Goal: Information Seeking & Learning: Find specific fact

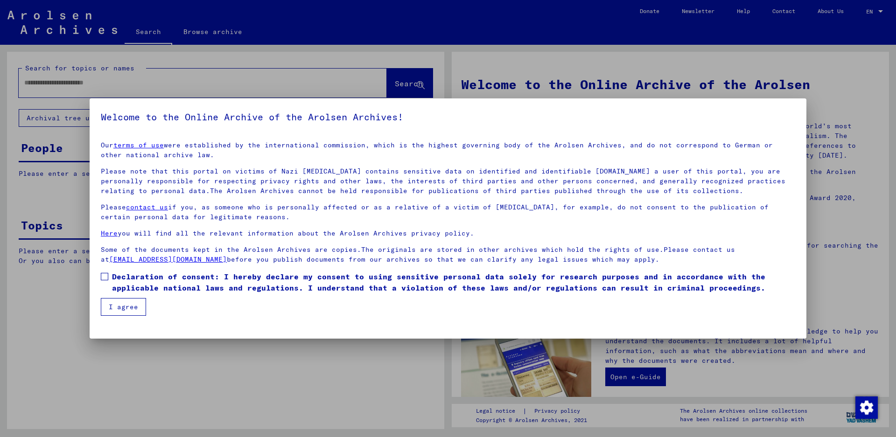
click at [103, 276] on span at bounding box center [104, 276] width 7 height 7
drag, startPoint x: 125, startPoint y: 307, endPoint x: 117, endPoint y: 294, distance: 15.3
click at [125, 306] on button "I agree" at bounding box center [123, 307] width 45 height 18
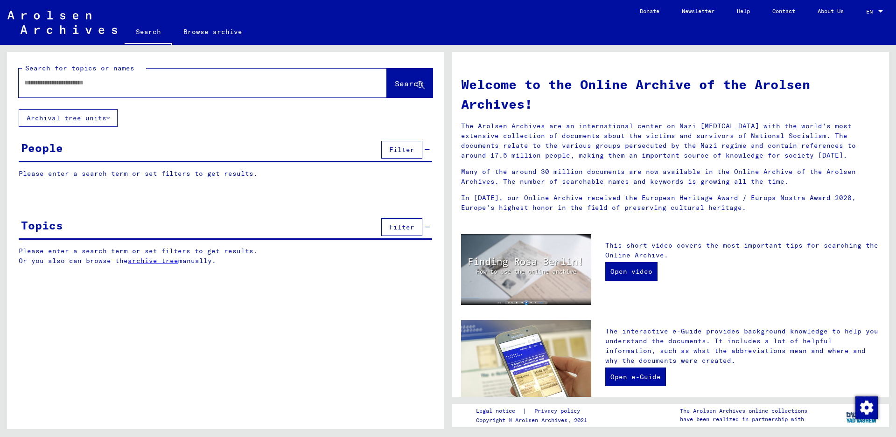
click at [41, 80] on input "text" at bounding box center [191, 83] width 334 height 10
type input "**********"
click at [393, 78] on button "Search" at bounding box center [410, 83] width 46 height 29
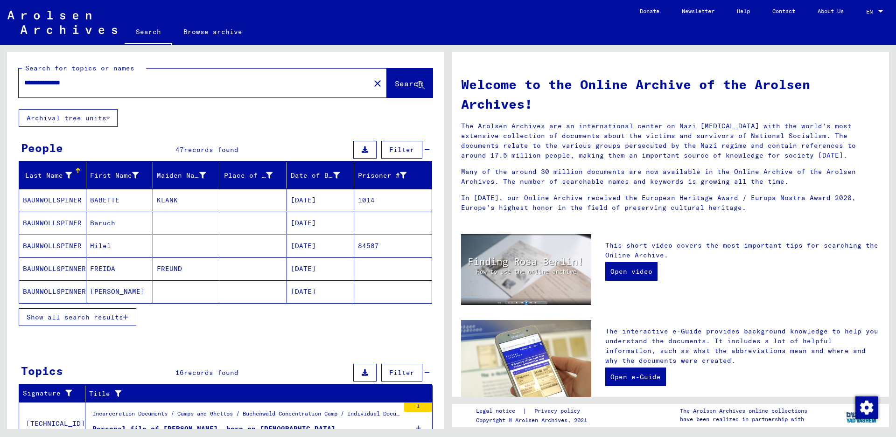
click at [67, 314] on span "Show all search results" at bounding box center [75, 317] width 97 height 8
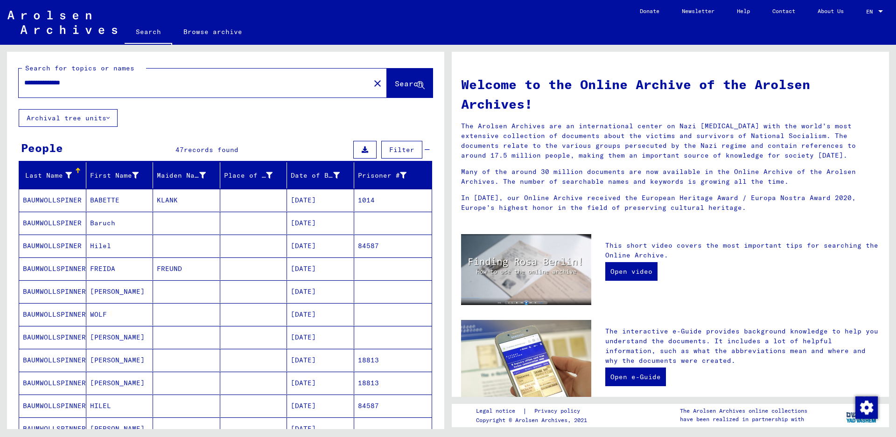
click at [56, 295] on mat-cell "BAUMWOLLSPINNER" at bounding box center [52, 291] width 67 height 22
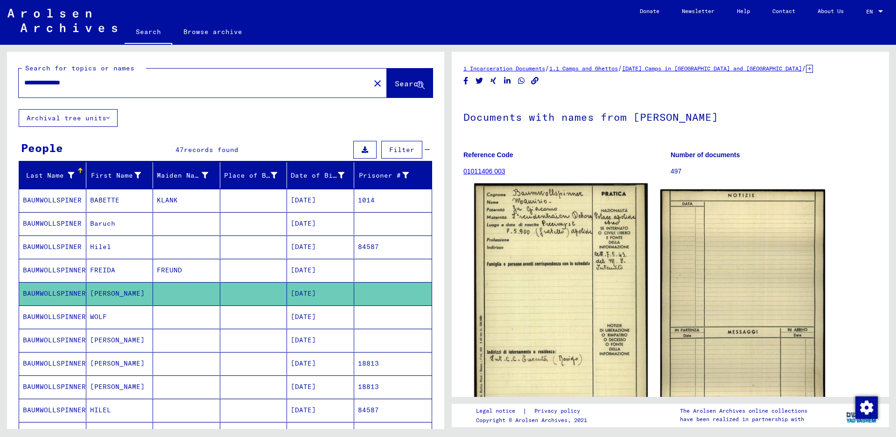
click at [524, 248] on img at bounding box center [560, 304] width 173 height 242
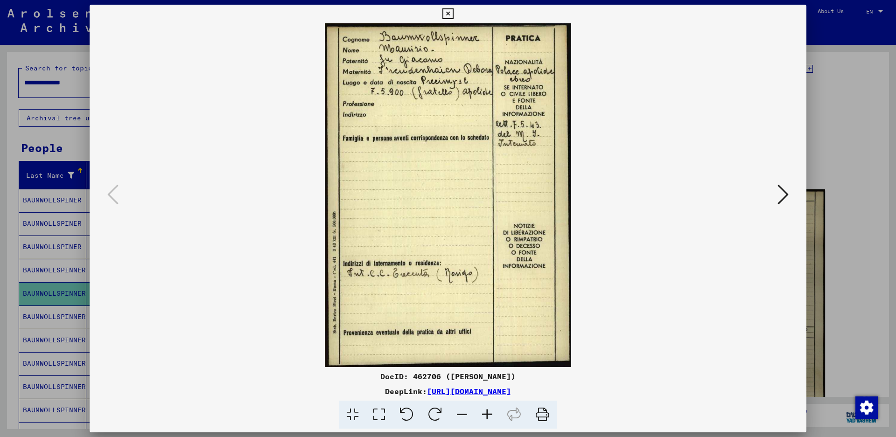
click at [453, 13] on icon at bounding box center [447, 13] width 11 height 11
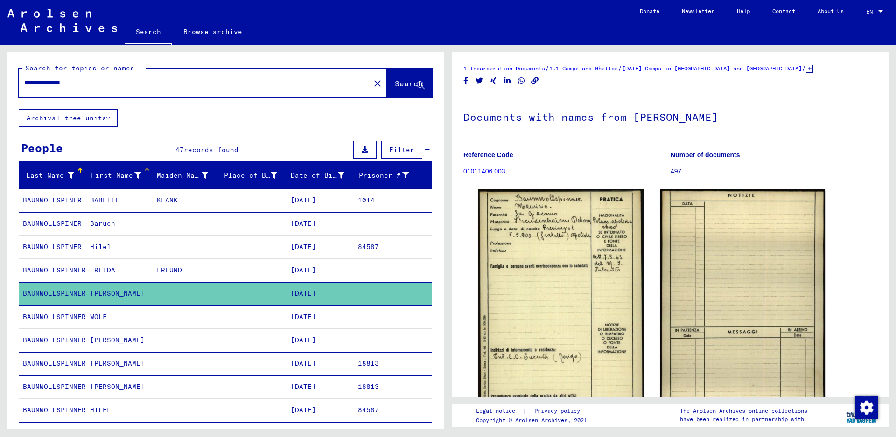
click at [106, 178] on div "First Name" at bounding box center [115, 176] width 51 height 10
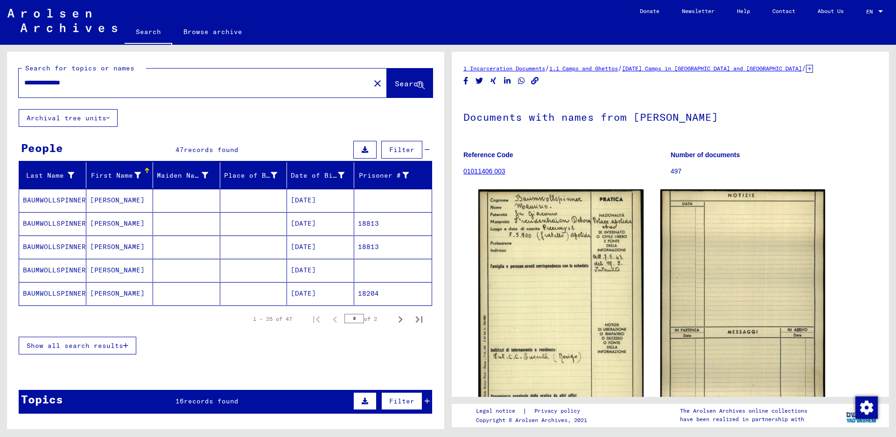
click at [106, 178] on div "First Name" at bounding box center [115, 176] width 51 height 10
click at [91, 339] on button "Show all search results" at bounding box center [78, 346] width 118 height 18
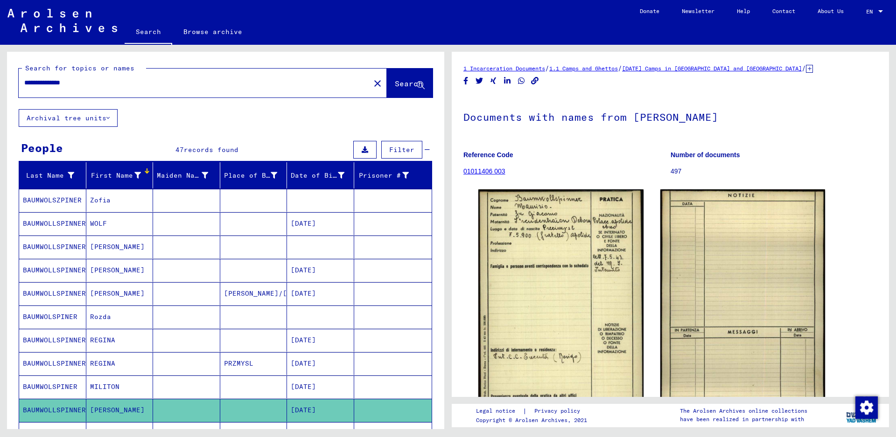
drag, startPoint x: 89, startPoint y: 84, endPoint x: 0, endPoint y: 83, distance: 88.6
click at [0, 83] on div "**********" at bounding box center [224, 237] width 448 height 384
type input "*********"
click at [387, 77] on button "Search" at bounding box center [410, 83] width 46 height 29
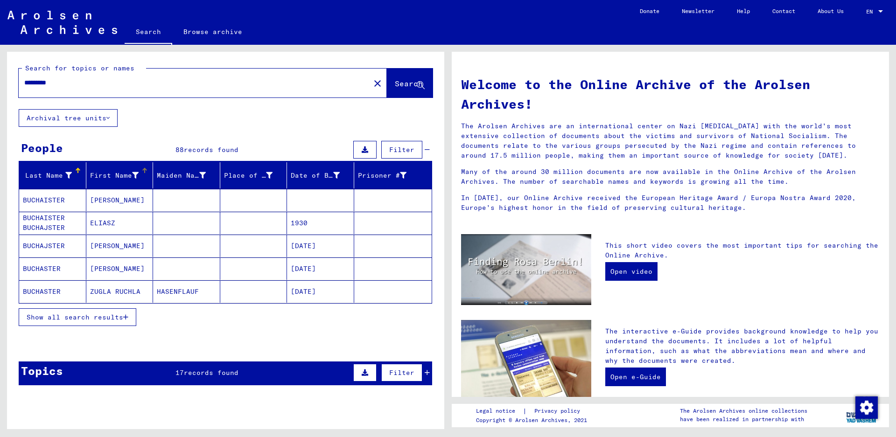
click at [97, 174] on div "First Name" at bounding box center [114, 176] width 49 height 10
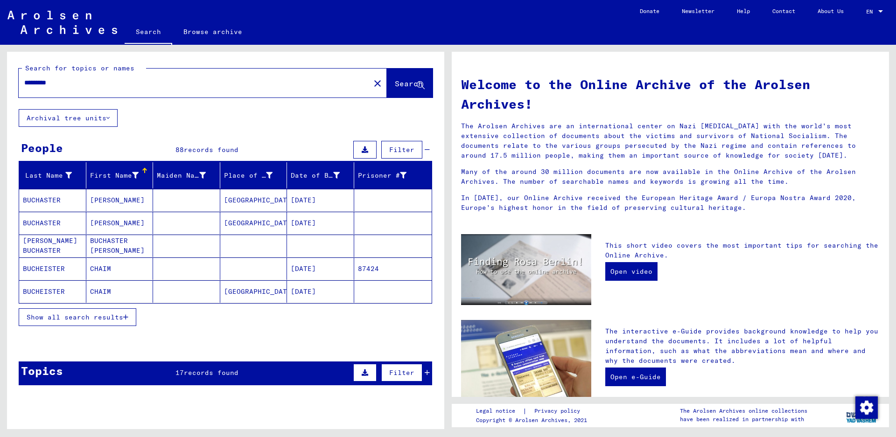
click at [86, 318] on span "Show all search results" at bounding box center [75, 317] width 97 height 8
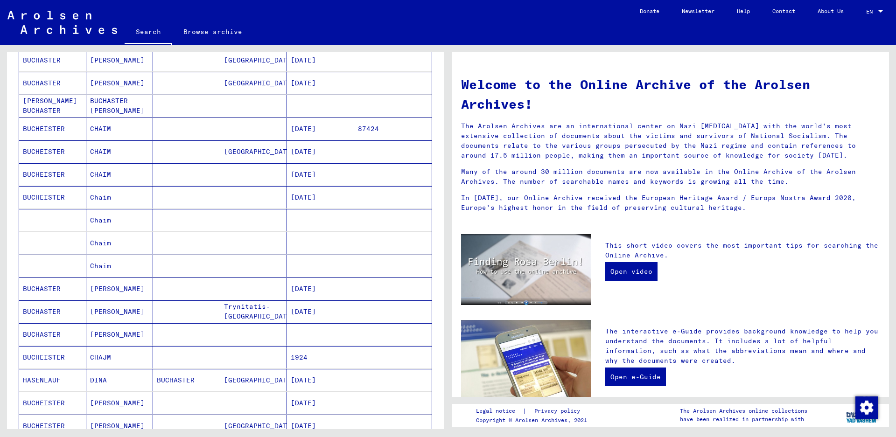
scroll to position [187, 0]
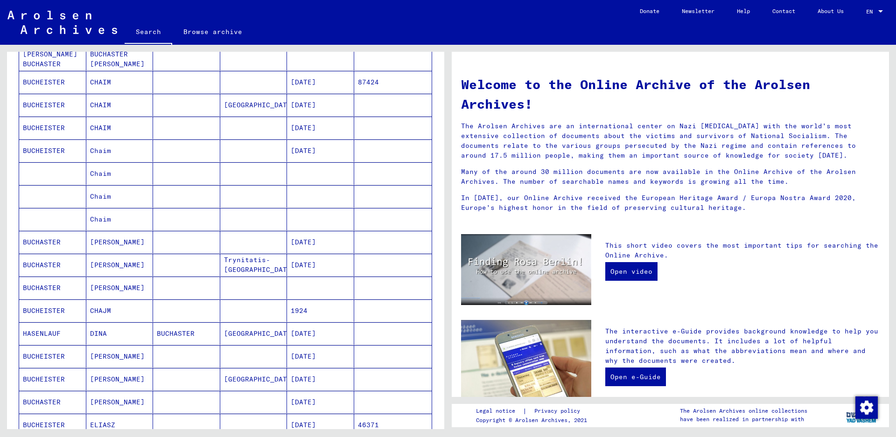
click at [60, 271] on mat-cell "BUCHASTER" at bounding box center [52, 265] width 67 height 22
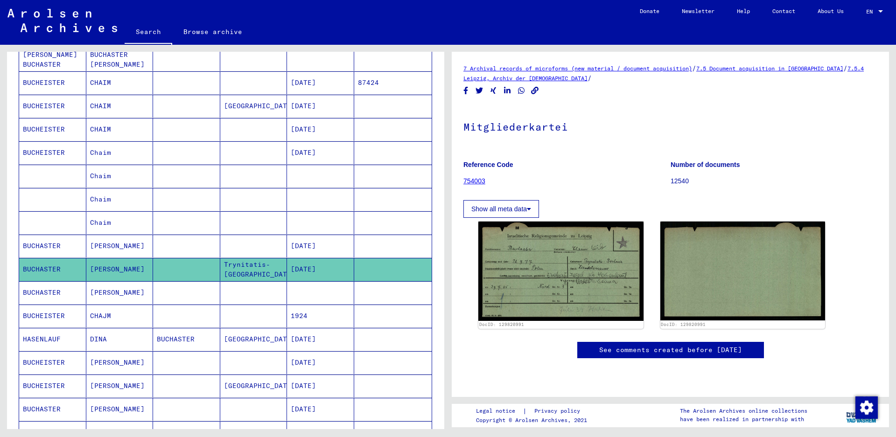
click at [66, 244] on mat-cell "BUCHASTER" at bounding box center [52, 246] width 67 height 23
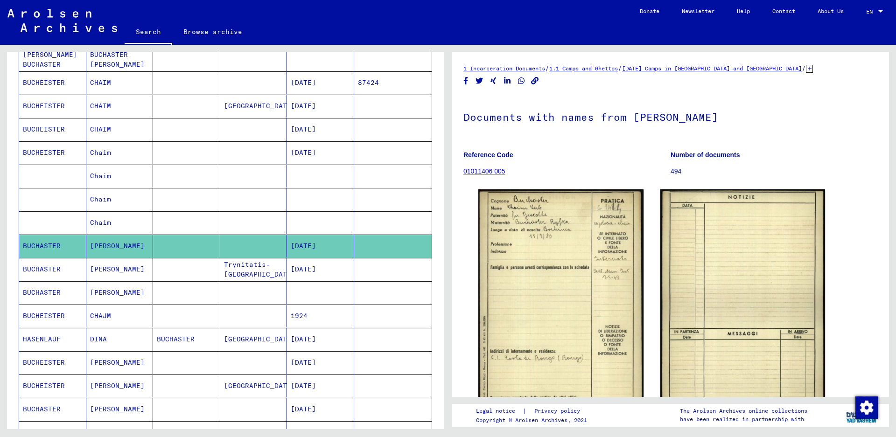
click at [61, 263] on mat-cell "BUCHASTER" at bounding box center [52, 269] width 67 height 23
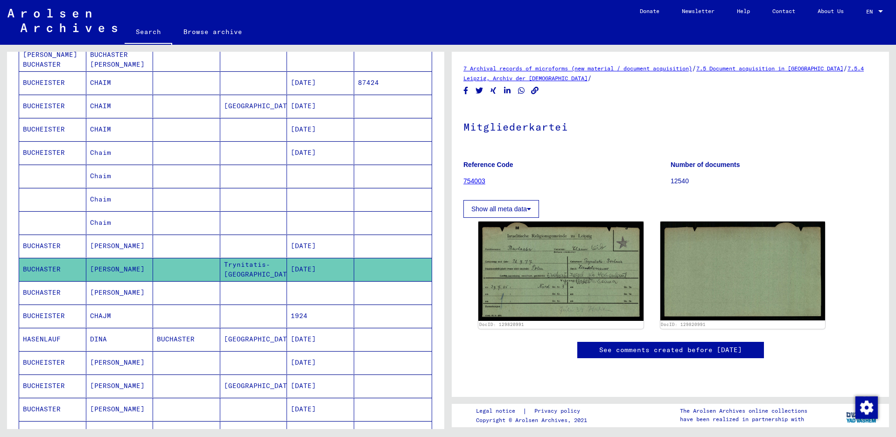
click at [58, 291] on mat-cell "BUCHASTER" at bounding box center [52, 292] width 67 height 23
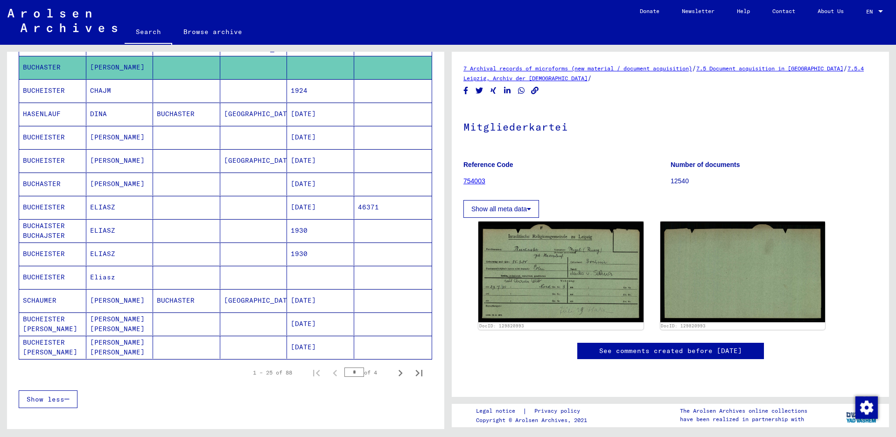
scroll to position [421, 0]
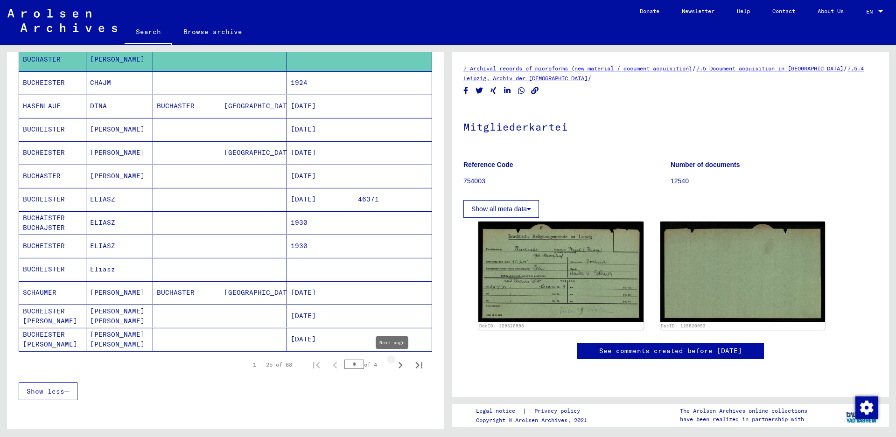
click at [394, 361] on icon "Next page" at bounding box center [400, 365] width 13 height 13
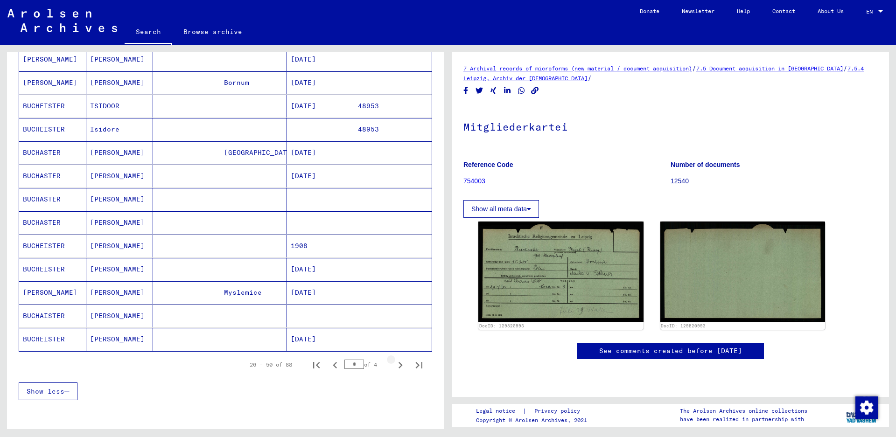
click at [394, 361] on icon "Next page" at bounding box center [400, 365] width 13 height 13
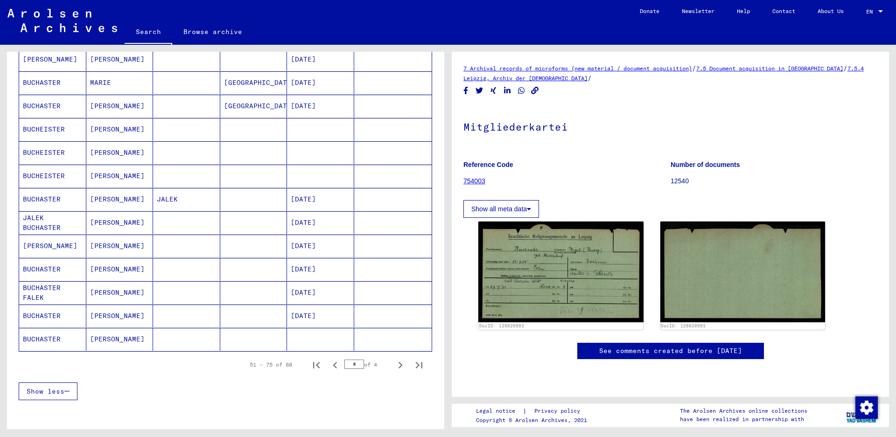
click at [394, 361] on icon "Next page" at bounding box center [400, 365] width 13 height 13
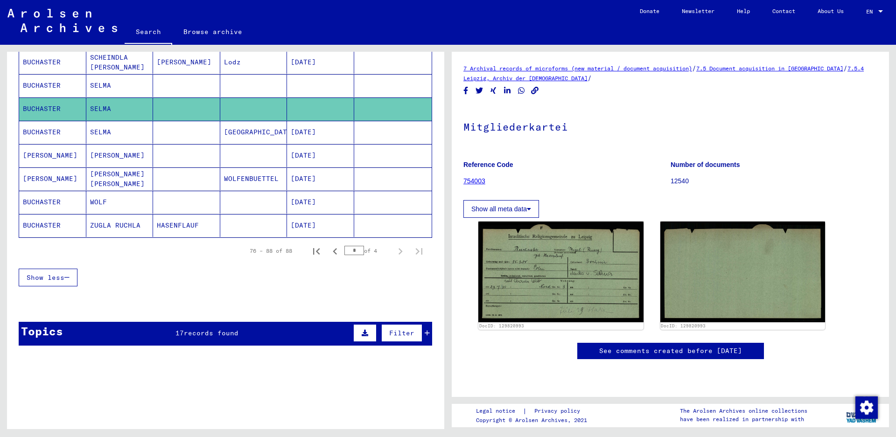
scroll to position [234, 0]
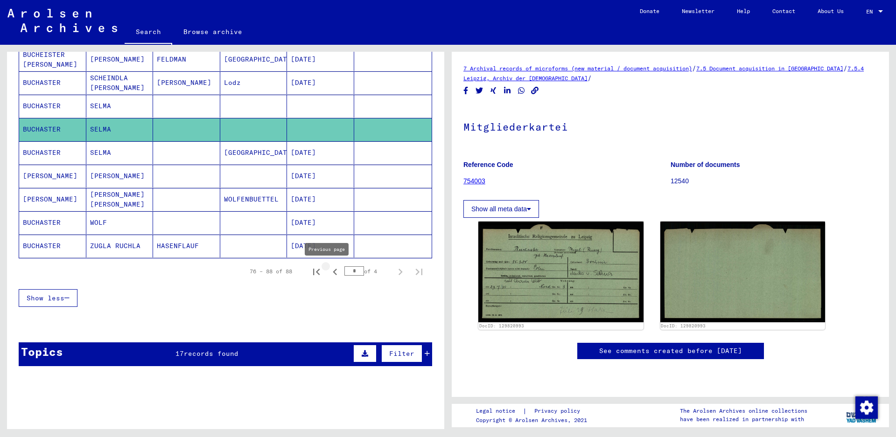
click at [328, 267] on icon "Previous page" at bounding box center [334, 271] width 13 height 13
type input "*"
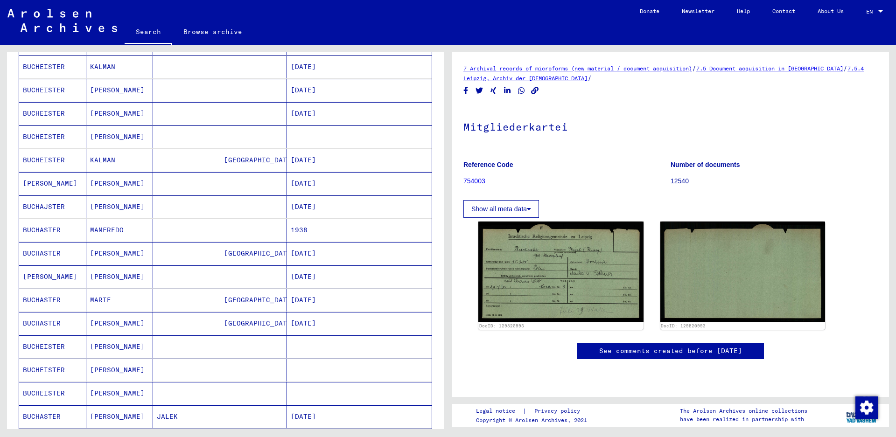
scroll to position [188, 0]
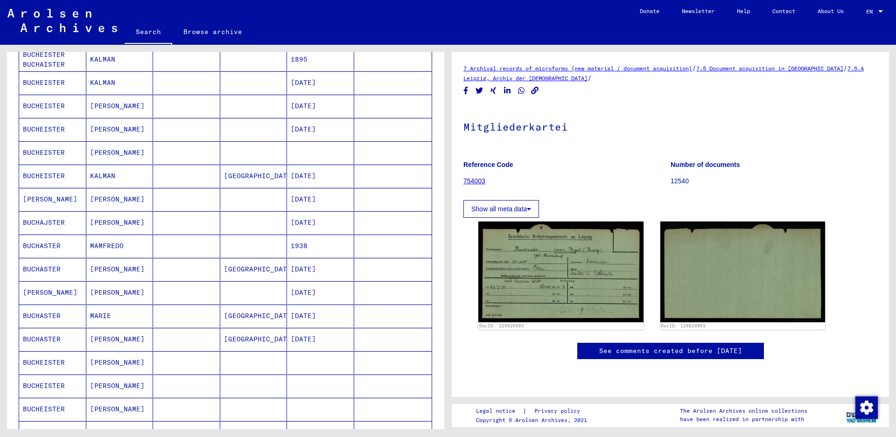
click at [45, 243] on mat-cell "BUCHASTER" at bounding box center [52, 246] width 67 height 23
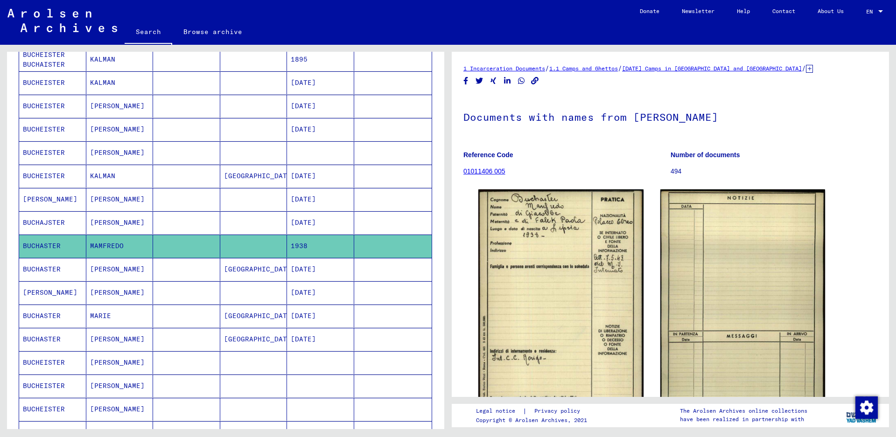
click at [53, 270] on mat-cell "BUCHASTER" at bounding box center [52, 269] width 67 height 23
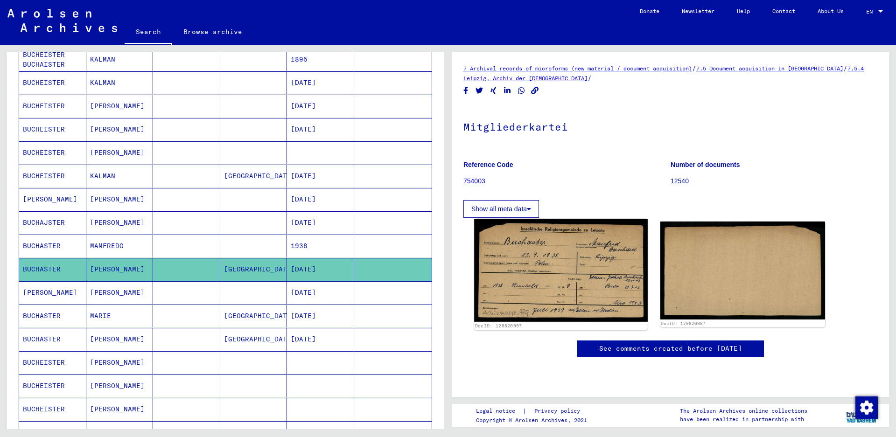
click at [528, 253] on img at bounding box center [560, 270] width 173 height 103
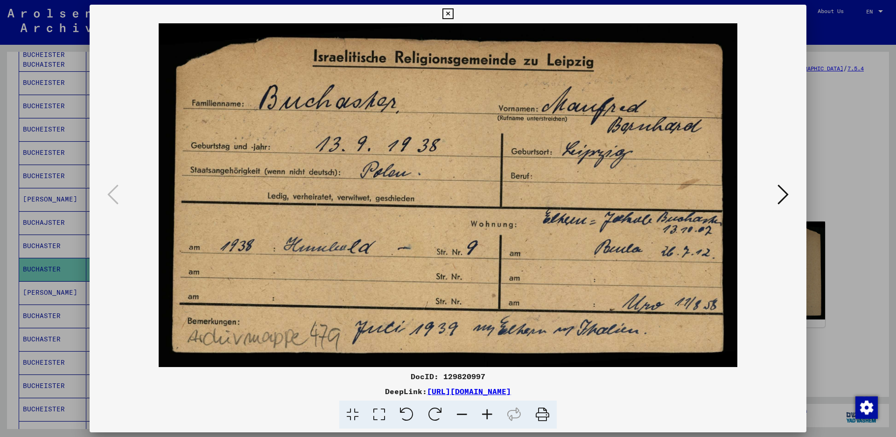
click at [453, 11] on icon at bounding box center [447, 13] width 11 height 11
